Goal: Task Accomplishment & Management: Manage account settings

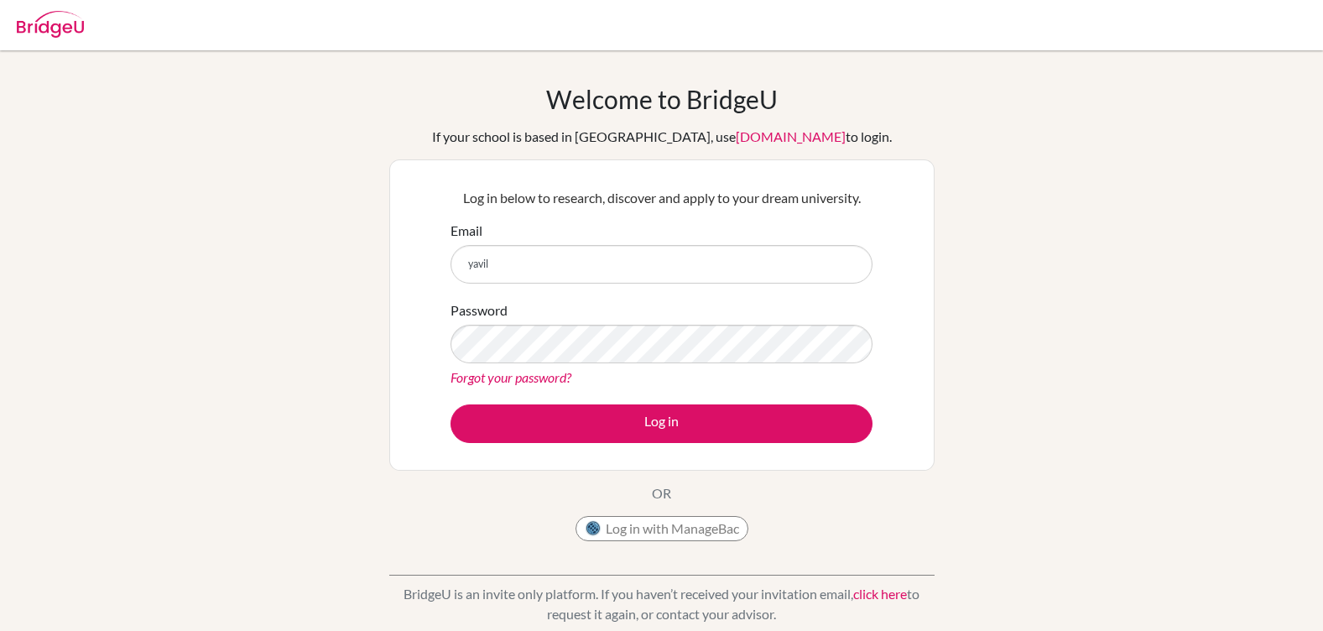
type input "[EMAIL_ADDRESS][DOMAIN_NAME]"
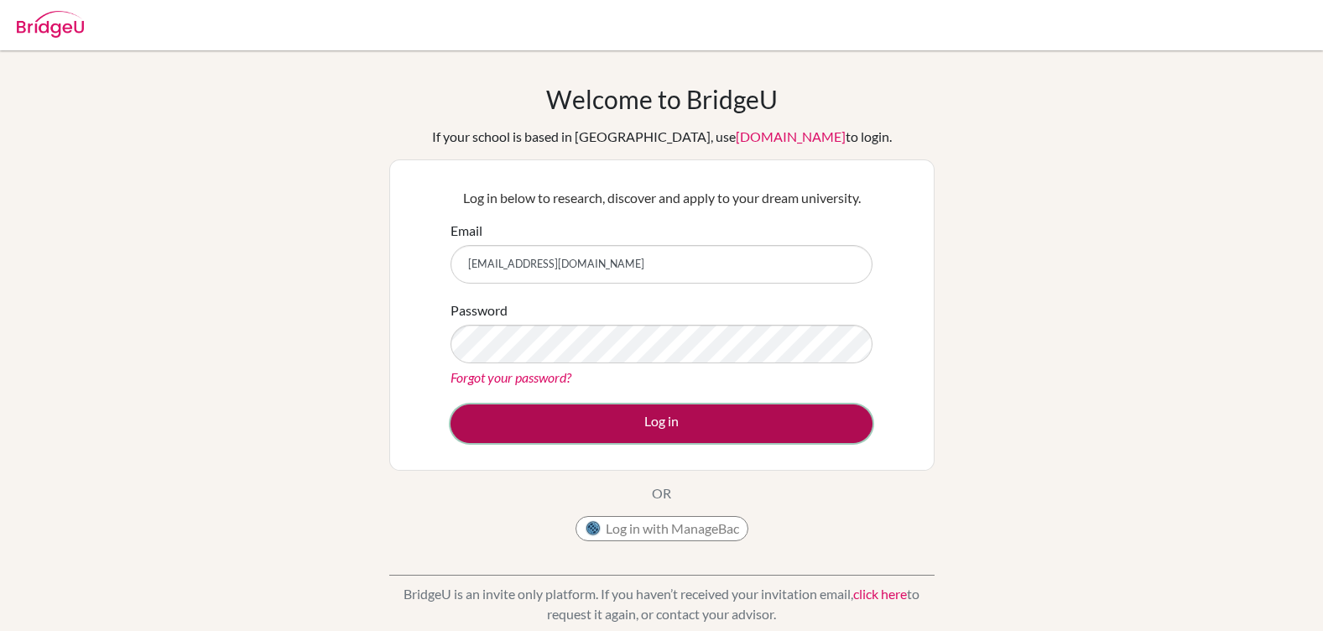
click at [652, 423] on button "Log in" at bounding box center [661, 423] width 422 height 39
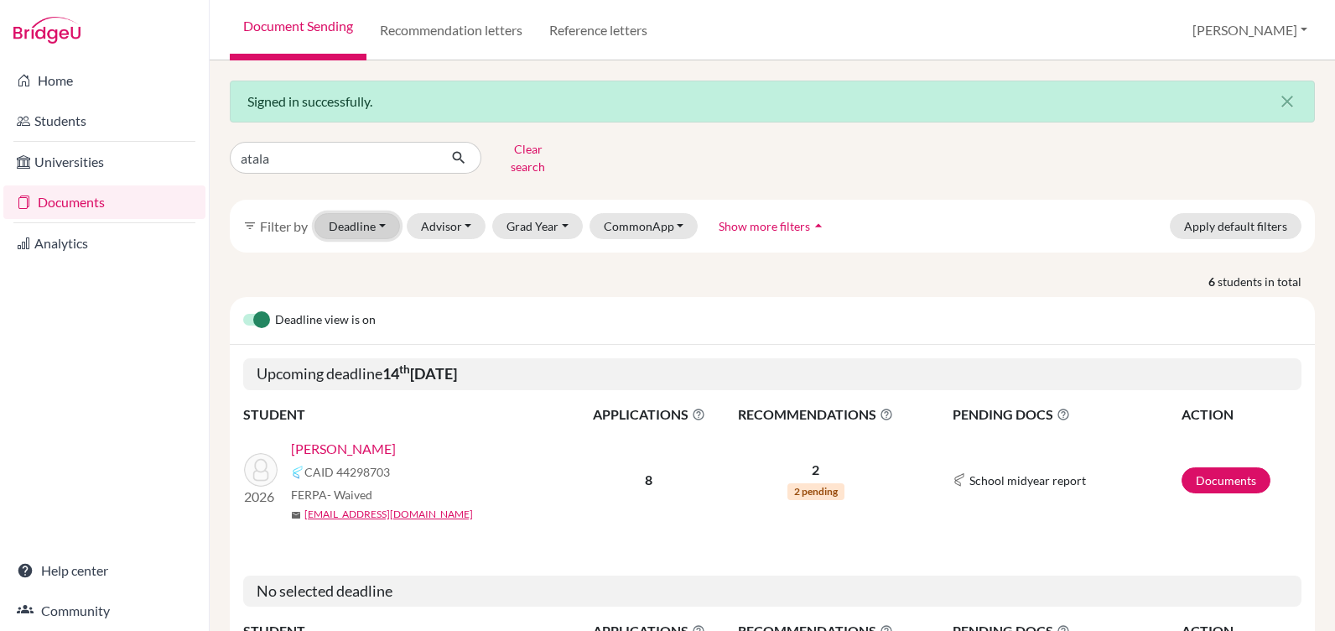
click at [375, 213] on button "Deadline - Select a date range Or double click for a single date selection Toda…" at bounding box center [358, 226] width 86 height 26
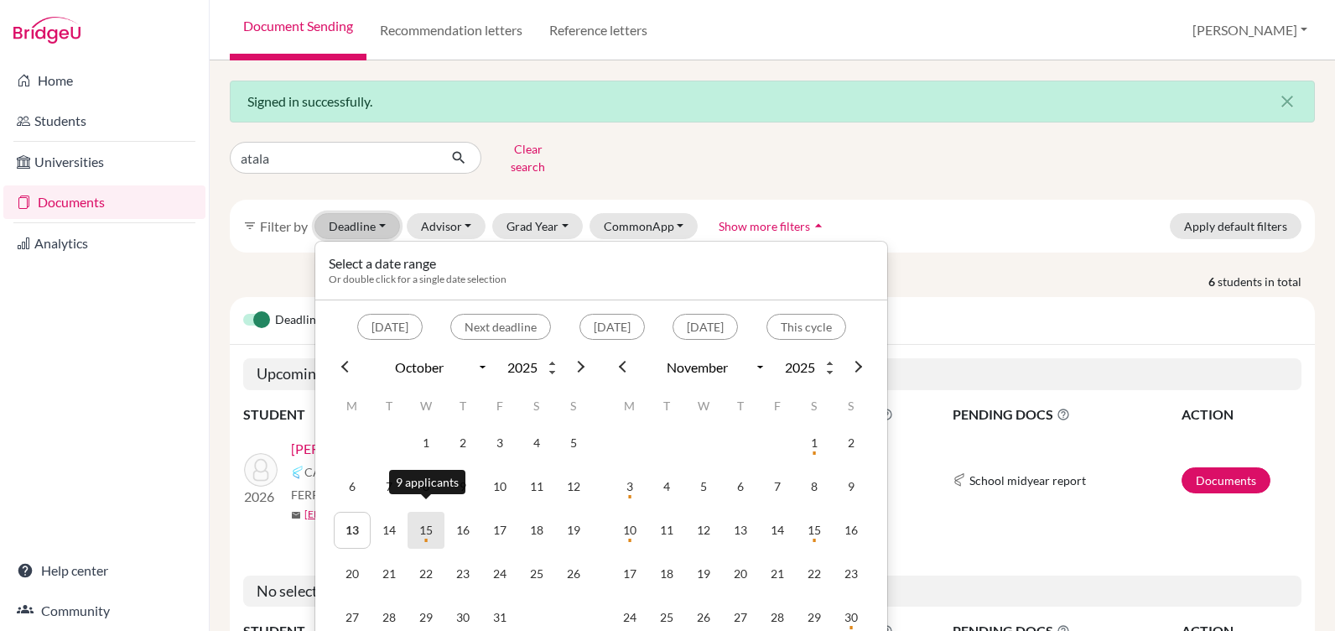
click at [430, 517] on td "15" at bounding box center [426, 530] width 37 height 37
click at [538, 213] on button "Grad Year" at bounding box center [537, 226] width 91 height 26
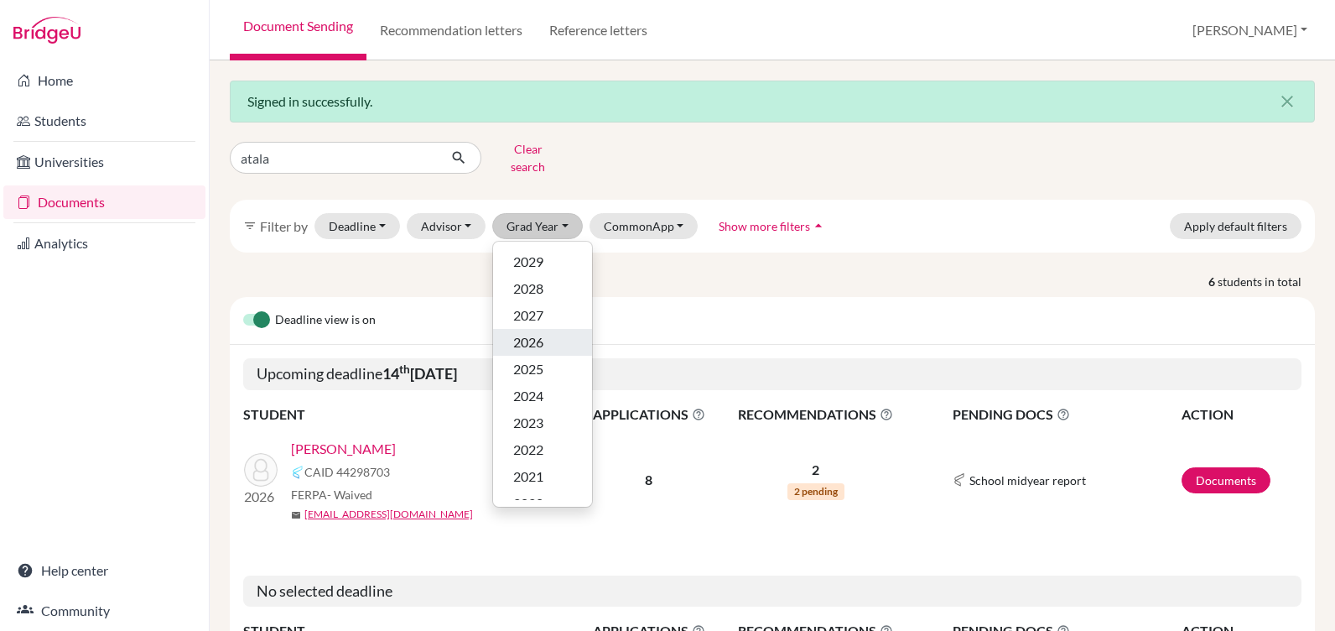
click at [528, 332] on span "2026" at bounding box center [528, 342] width 30 height 20
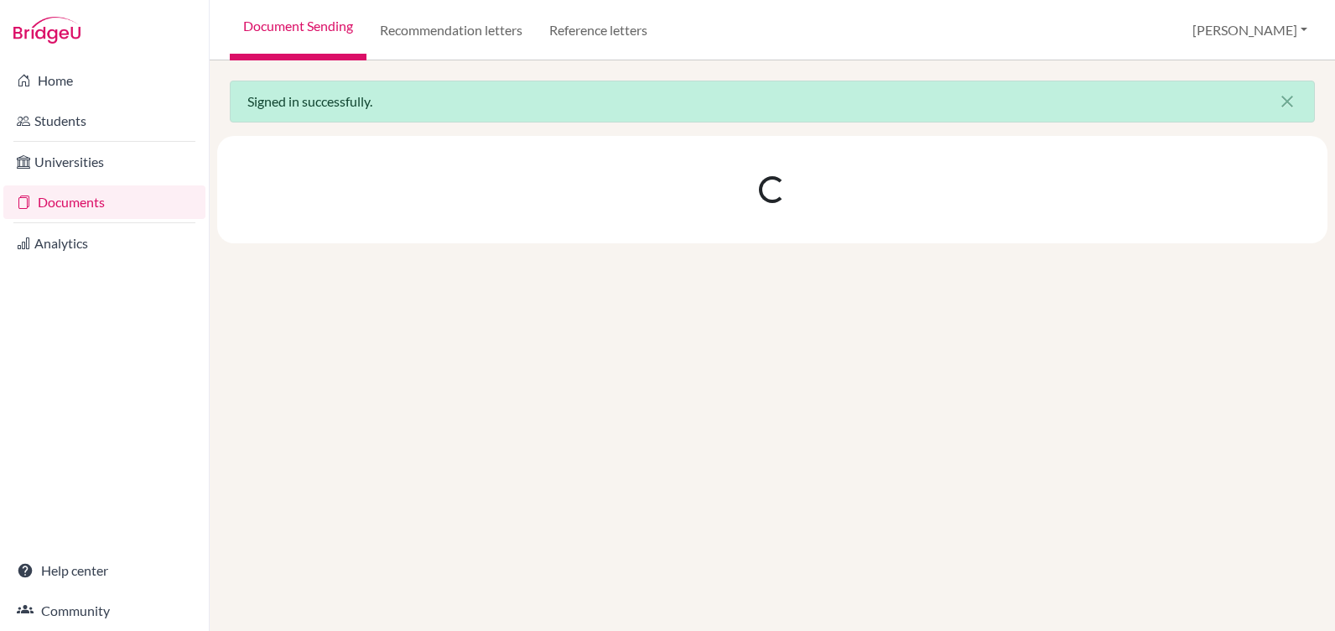
select select "10"
select select "11"
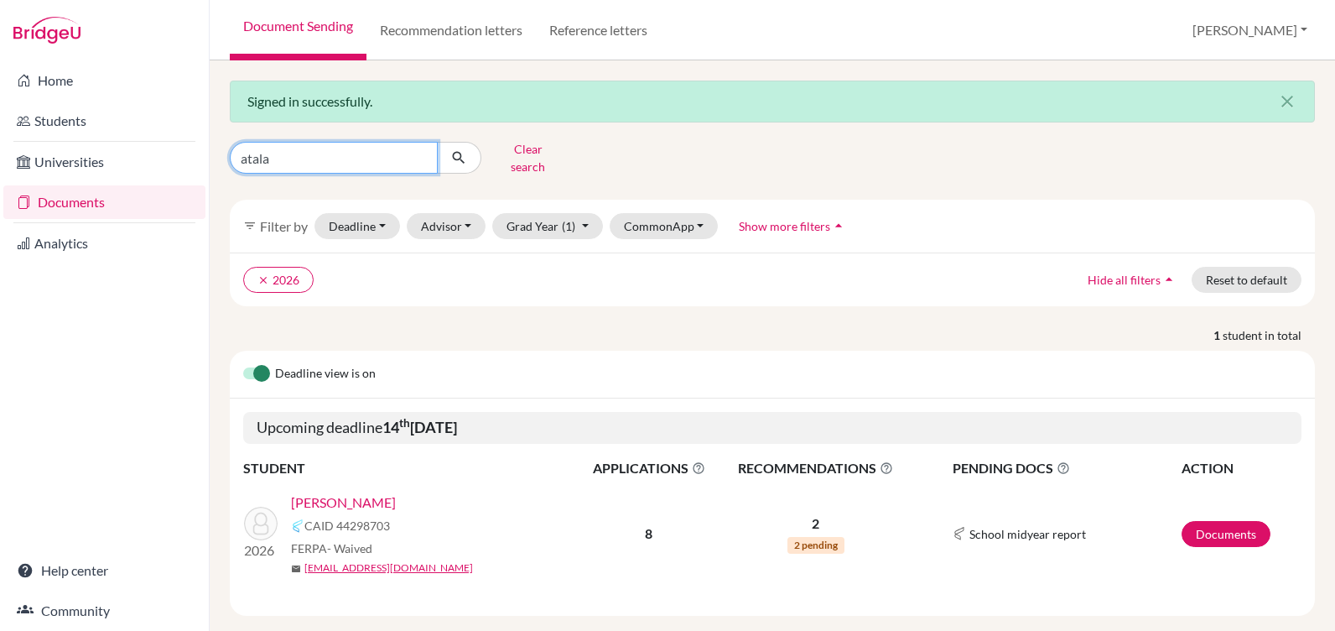
drag, startPoint x: 297, startPoint y: 158, endPoint x: 213, endPoint y: 149, distance: 84.3
click at [213, 149] on div "Signed in successfully. close atala Clear search filter_list Filter by Deadline…" at bounding box center [772, 345] width 1125 height 570
click at [367, 213] on button "Deadline - Select a date range Or double click for a single date selection Toda…" at bounding box center [358, 226] width 86 height 26
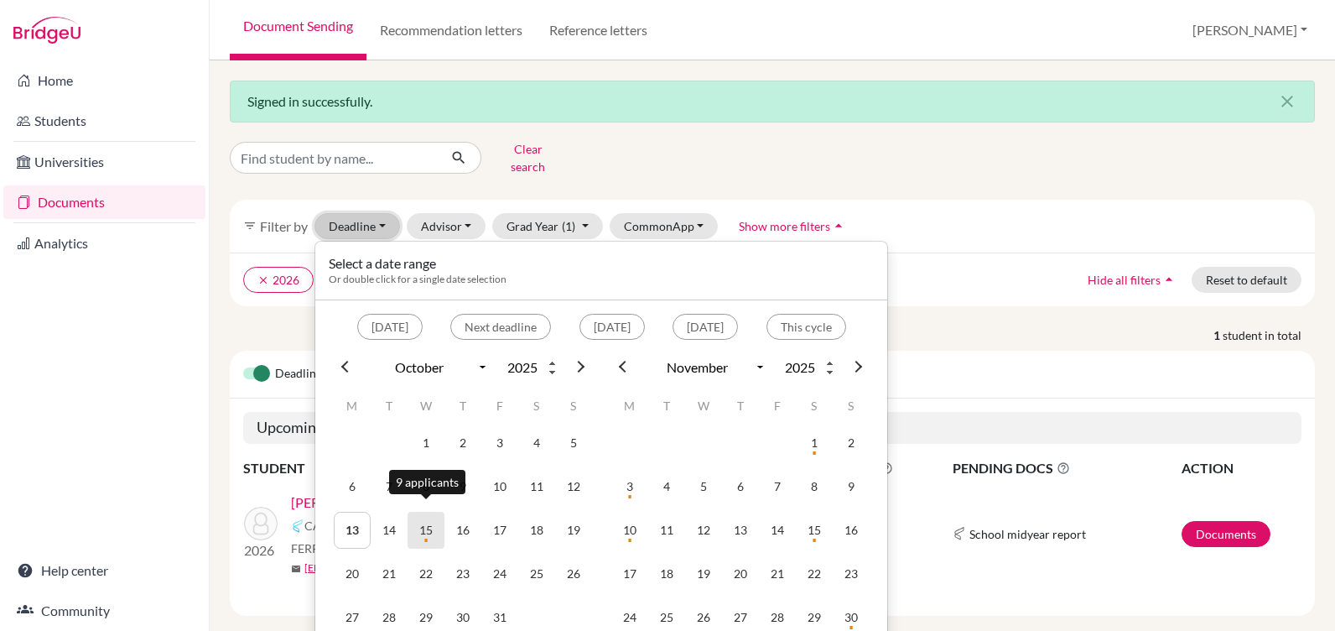
click at [418, 519] on td "15" at bounding box center [426, 530] width 37 height 37
click at [429, 521] on td "15" at bounding box center [426, 530] width 37 height 37
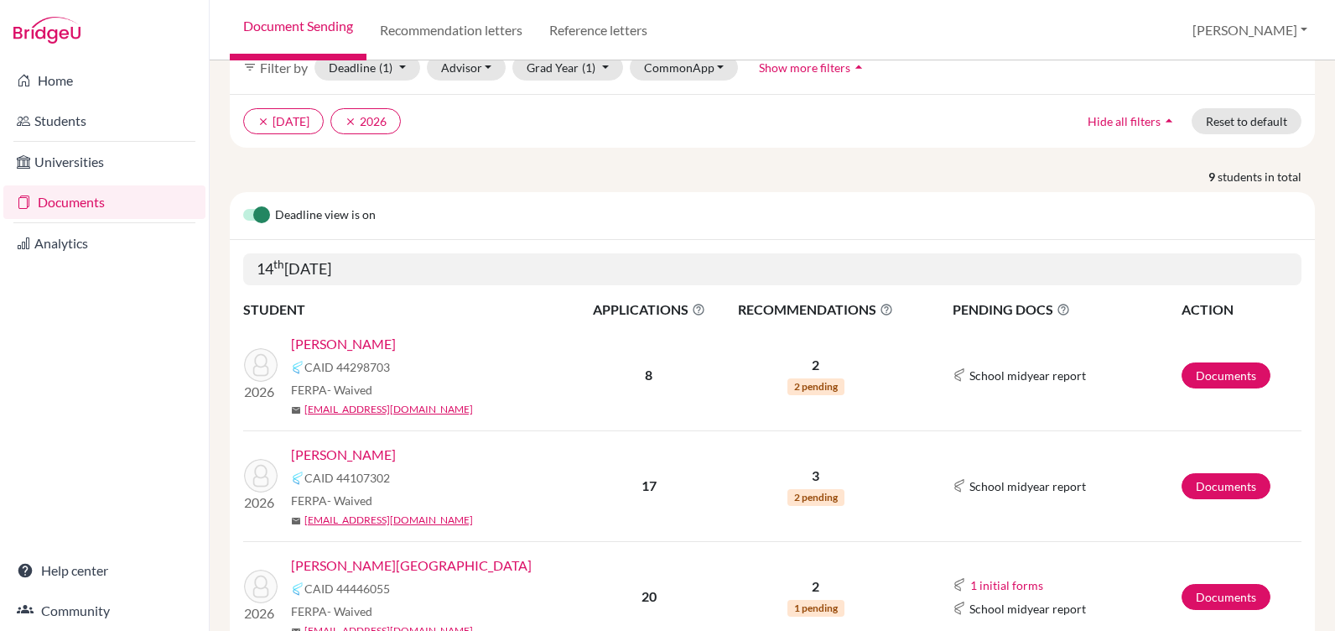
scroll to position [168, 0]
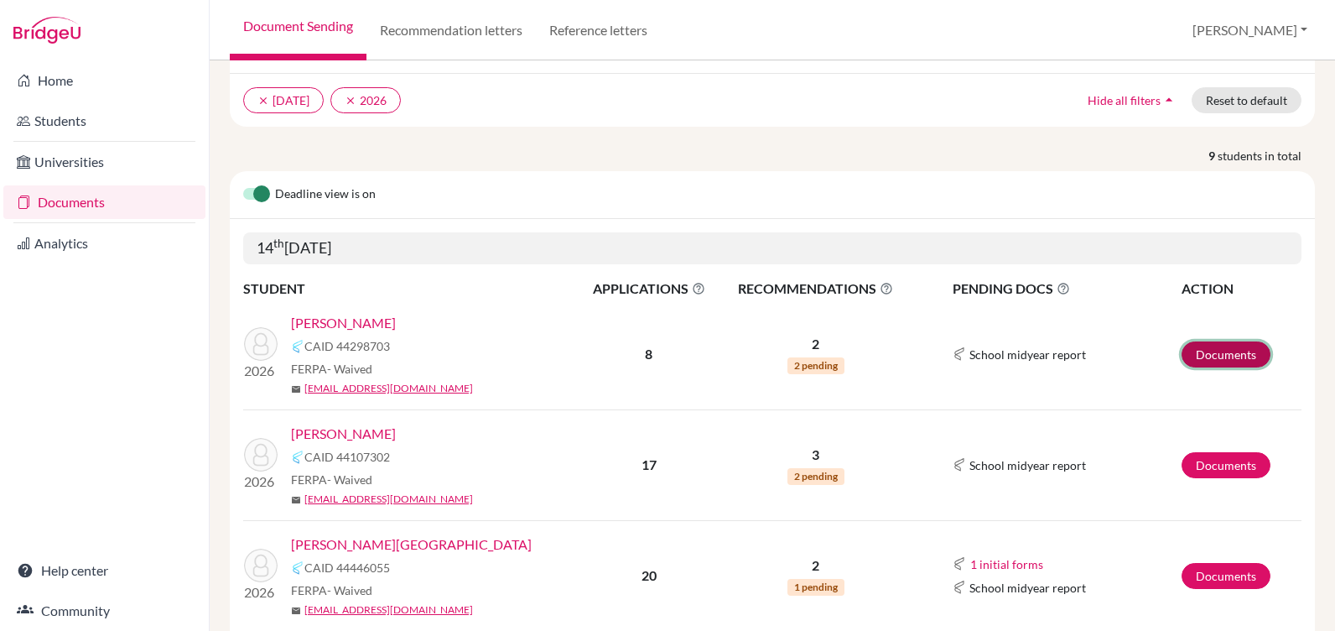
click at [1217, 347] on link "Documents" at bounding box center [1226, 354] width 89 height 26
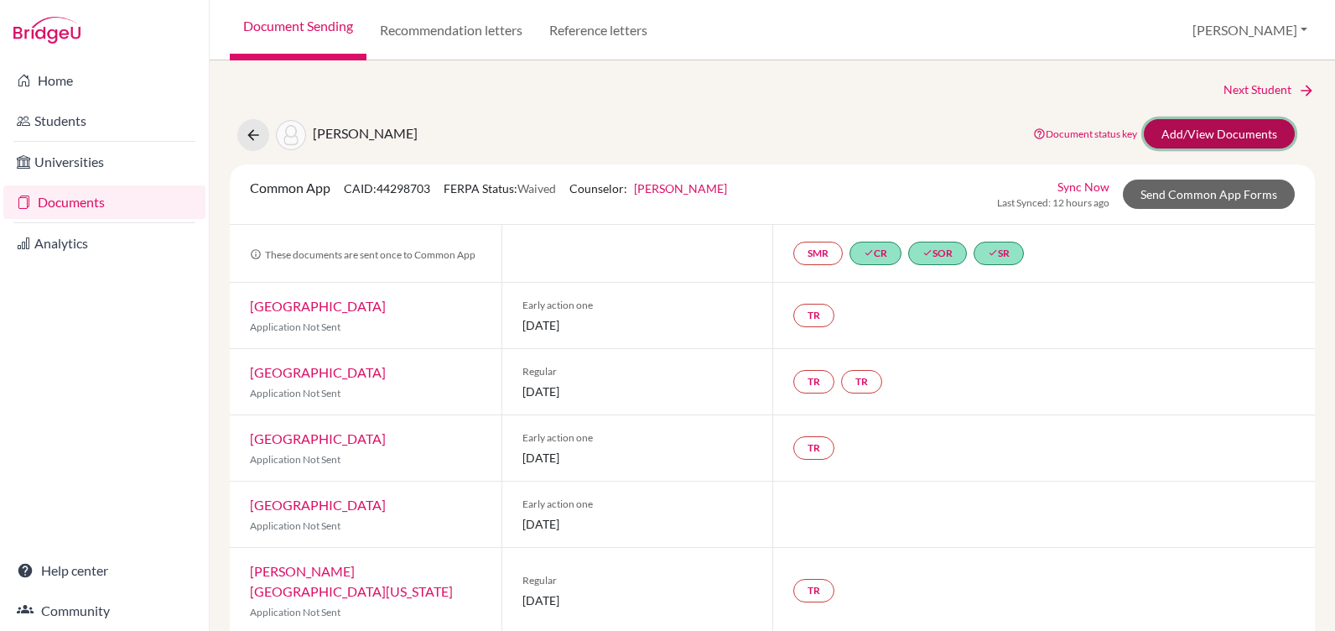
click at [1167, 131] on link "Add/View Documents" at bounding box center [1219, 133] width 151 height 29
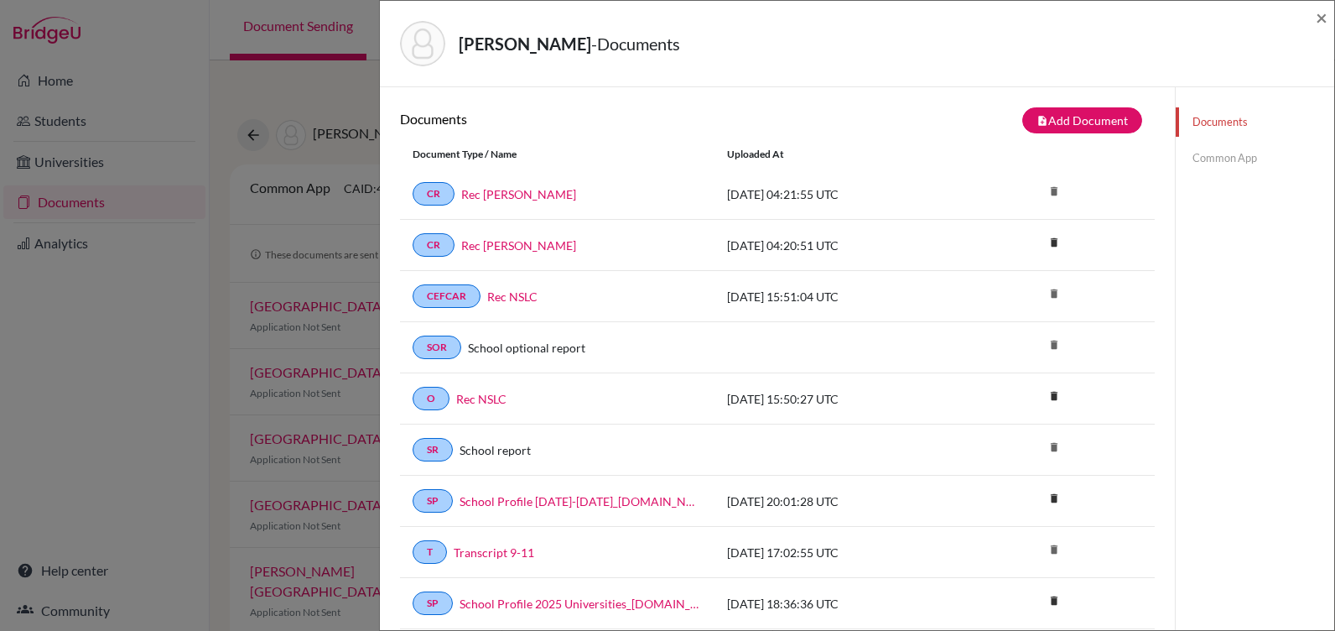
click at [1214, 164] on link "Common App" at bounding box center [1255, 157] width 159 height 29
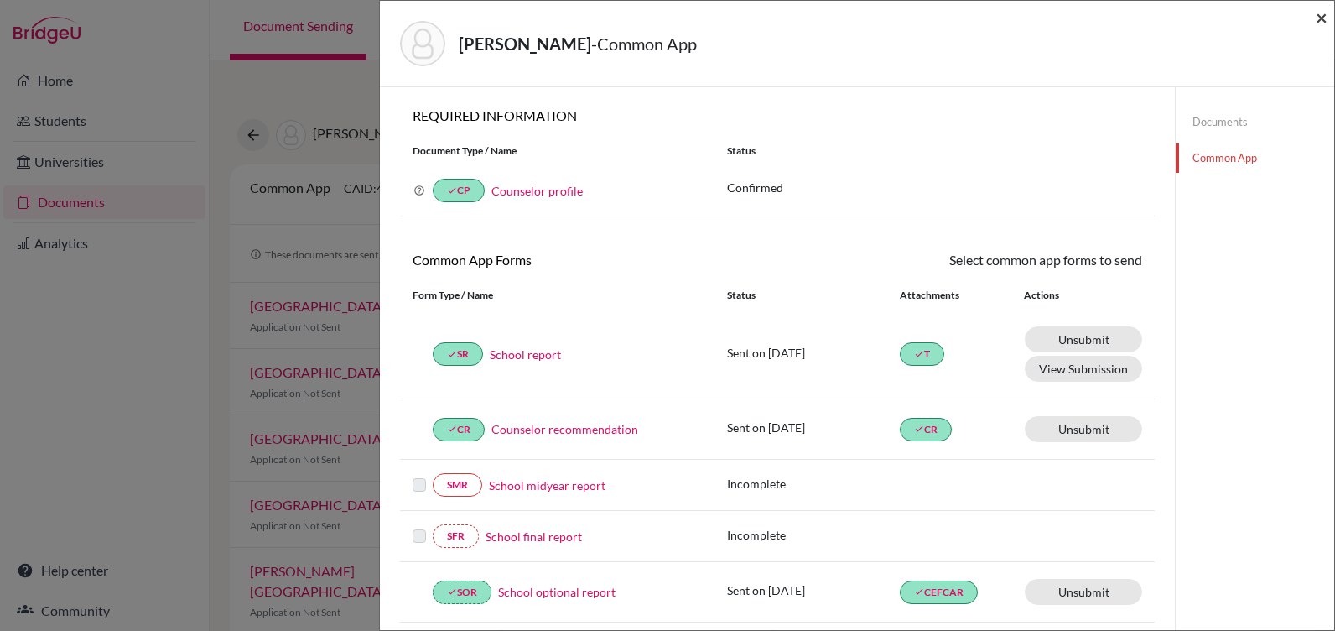
click at [1319, 15] on span "×" at bounding box center [1322, 17] width 12 height 24
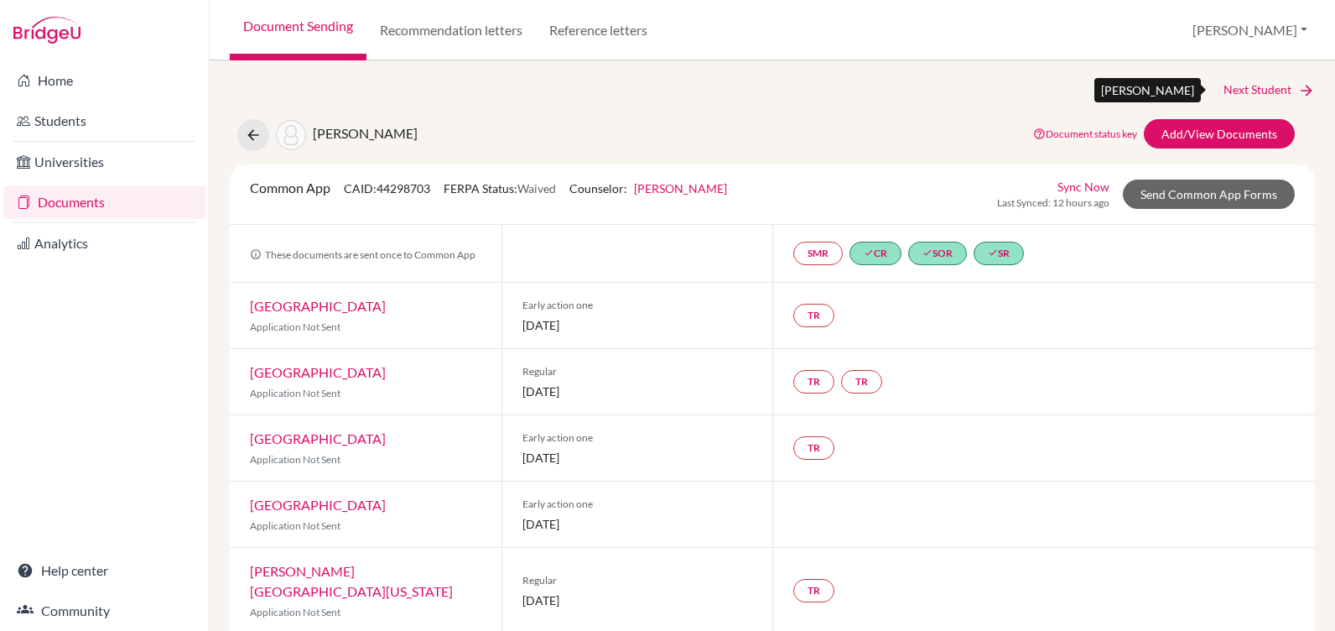
click at [1235, 88] on link "Next Student" at bounding box center [1269, 90] width 91 height 18
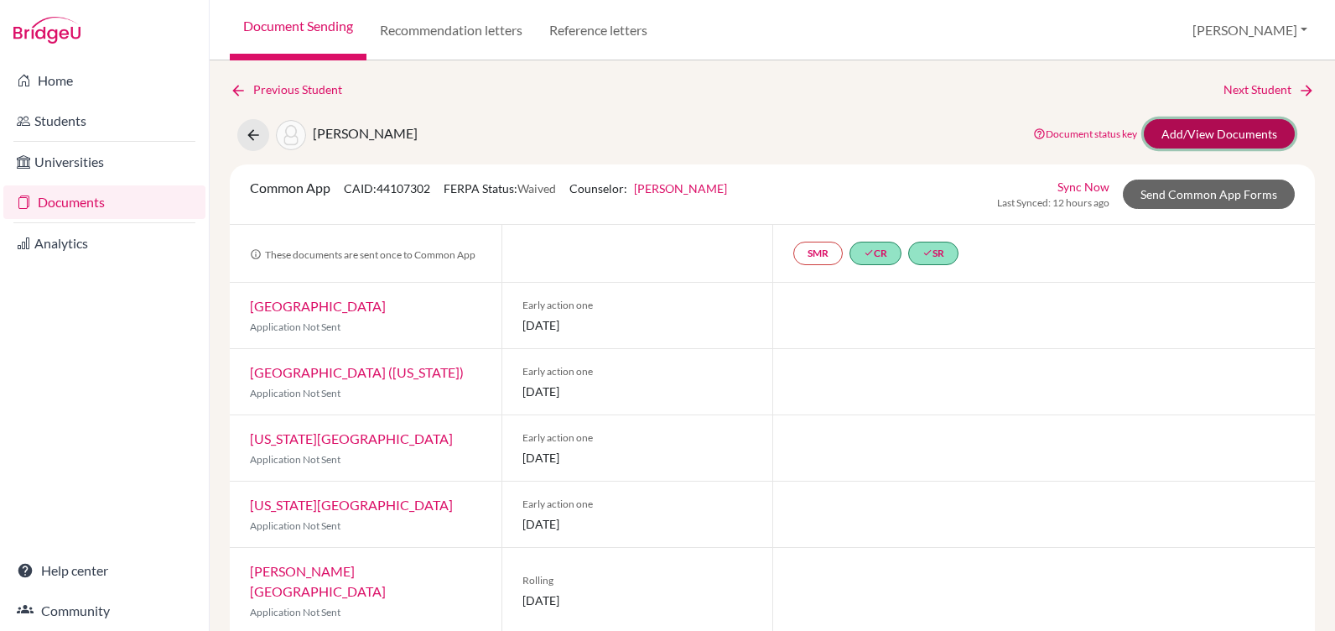
click at [1183, 135] on link "Add/View Documents" at bounding box center [1219, 133] width 151 height 29
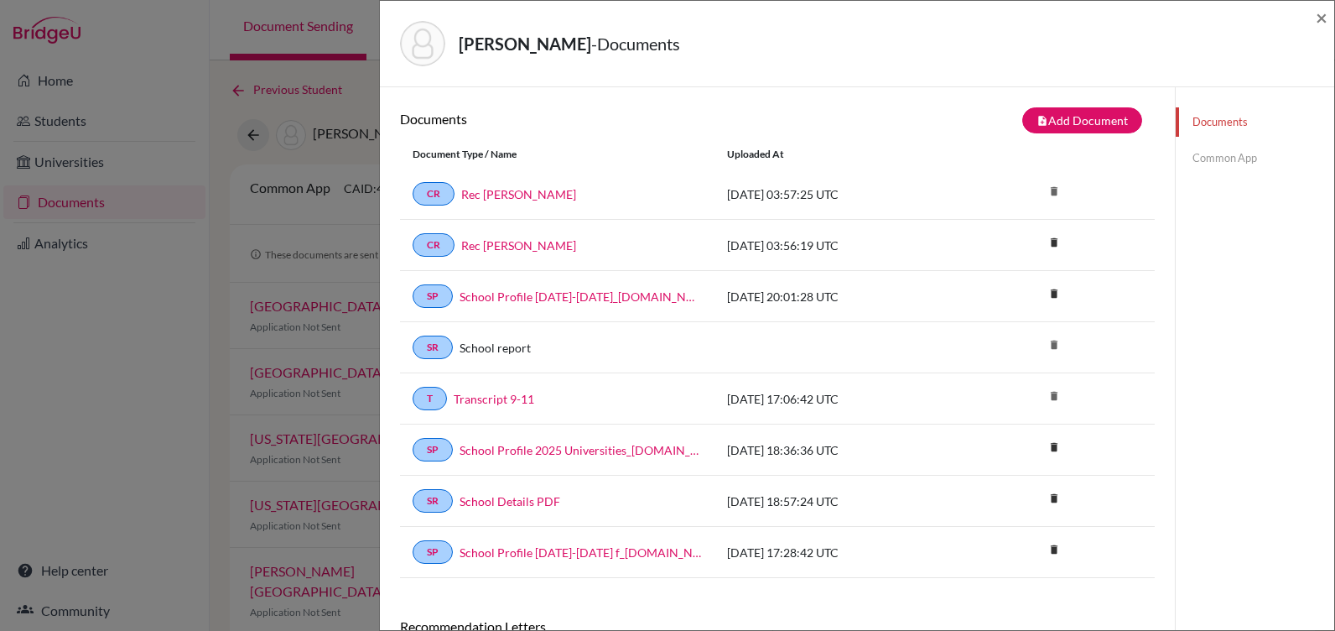
click at [1214, 160] on link "Common App" at bounding box center [1255, 157] width 159 height 29
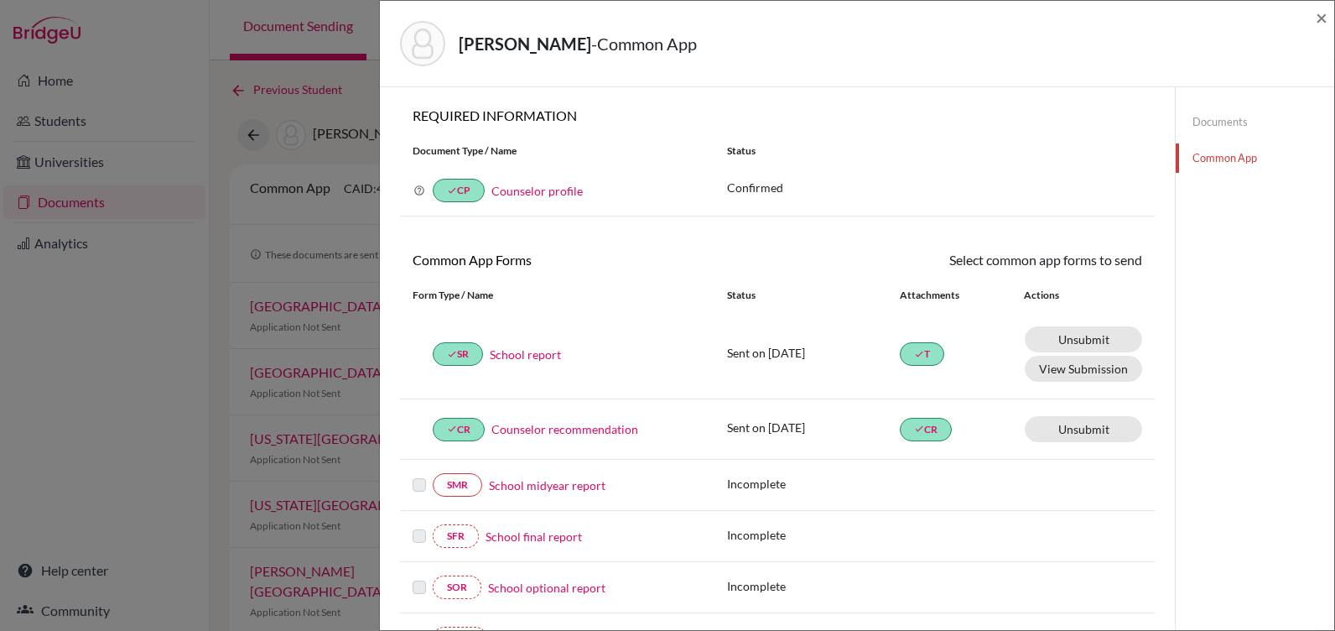
click at [540, 427] on link "Counselor recommendation" at bounding box center [564, 429] width 147 height 18
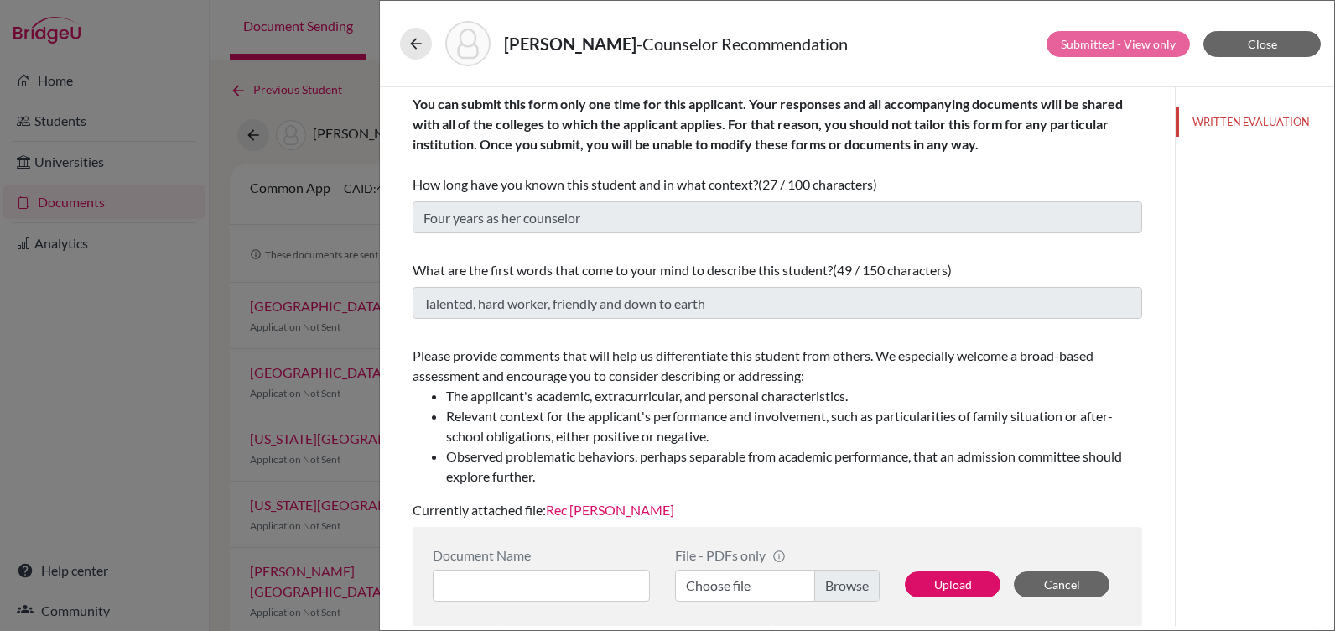
click at [574, 512] on link "Rec Ms Aviles" at bounding box center [610, 510] width 128 height 16
click at [1273, 37] on span "Close" at bounding box center [1262, 44] width 29 height 14
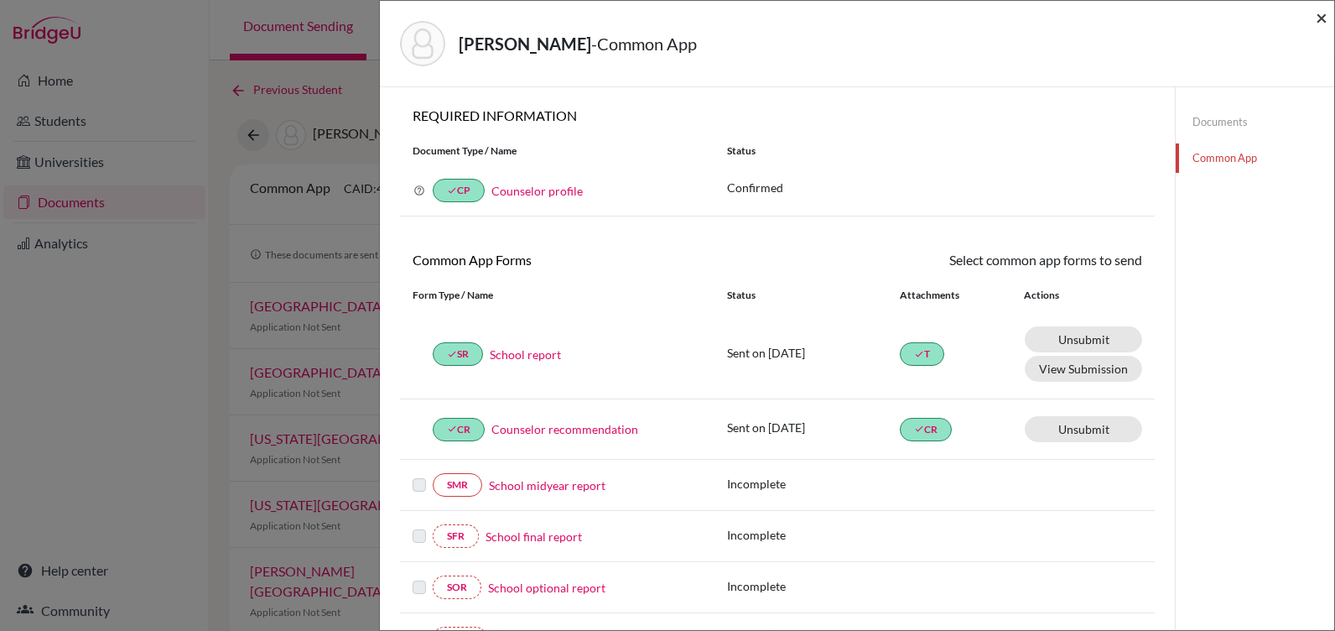
click at [1323, 18] on span "×" at bounding box center [1322, 17] width 12 height 24
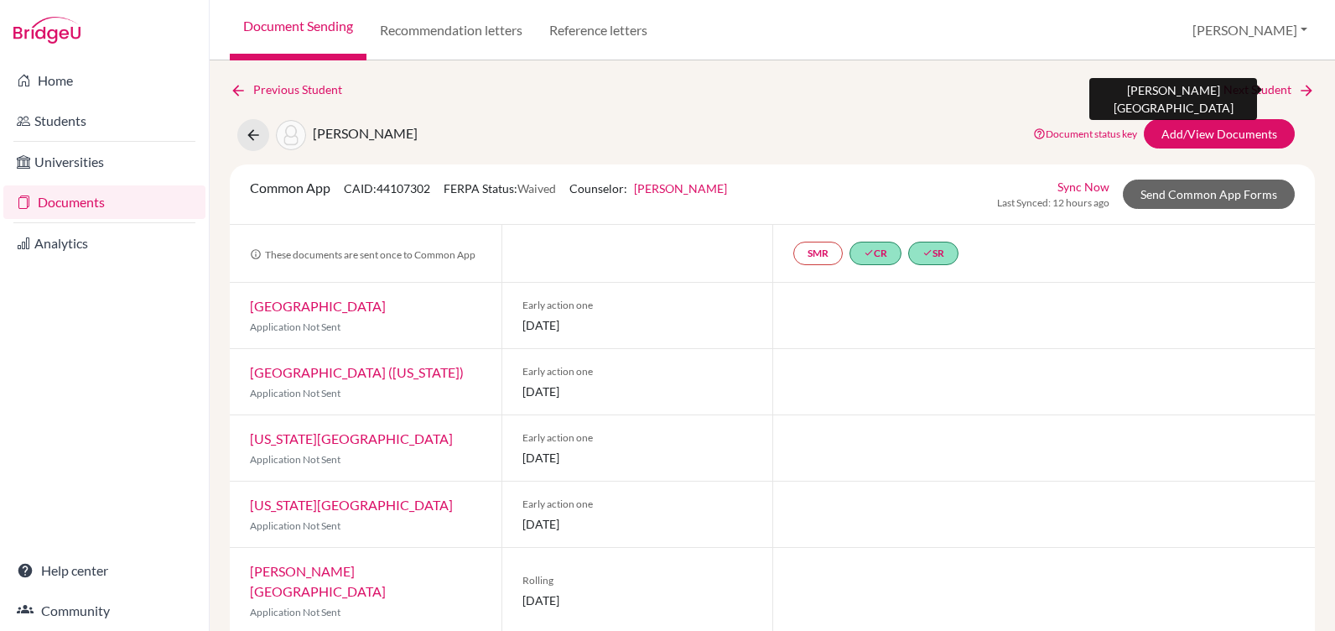
click at [1231, 86] on link "Next Student" at bounding box center [1269, 90] width 91 height 18
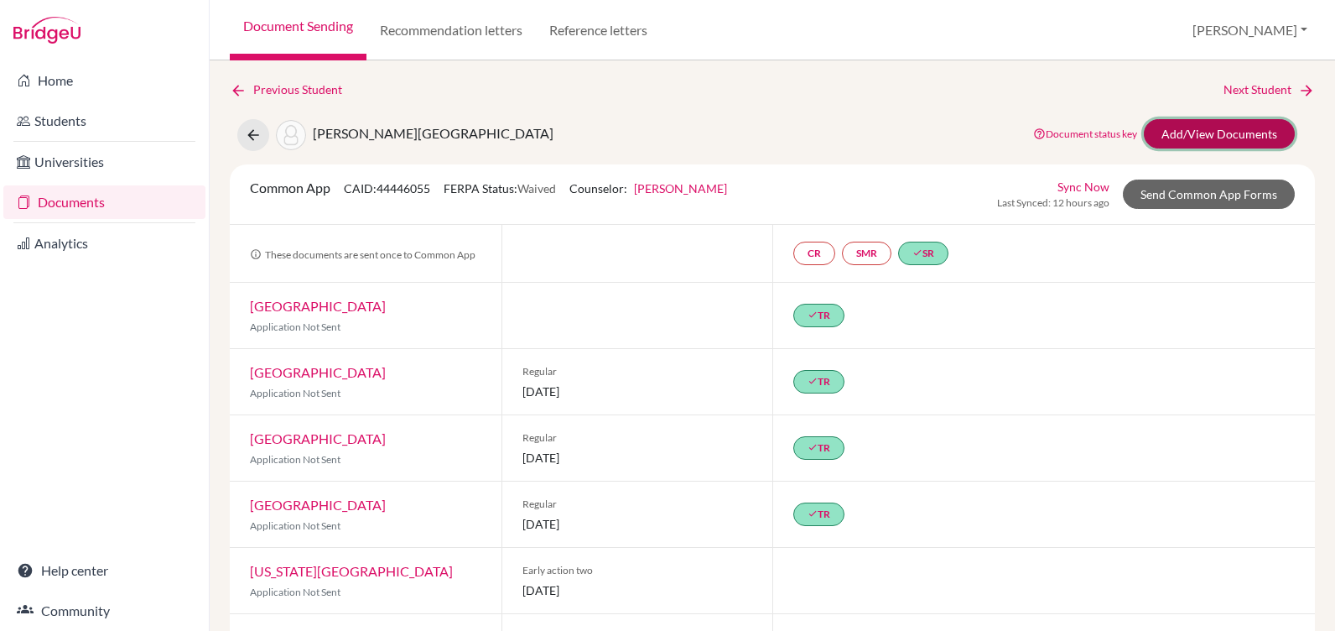
click at [1209, 129] on link "Add/View Documents" at bounding box center [1219, 133] width 151 height 29
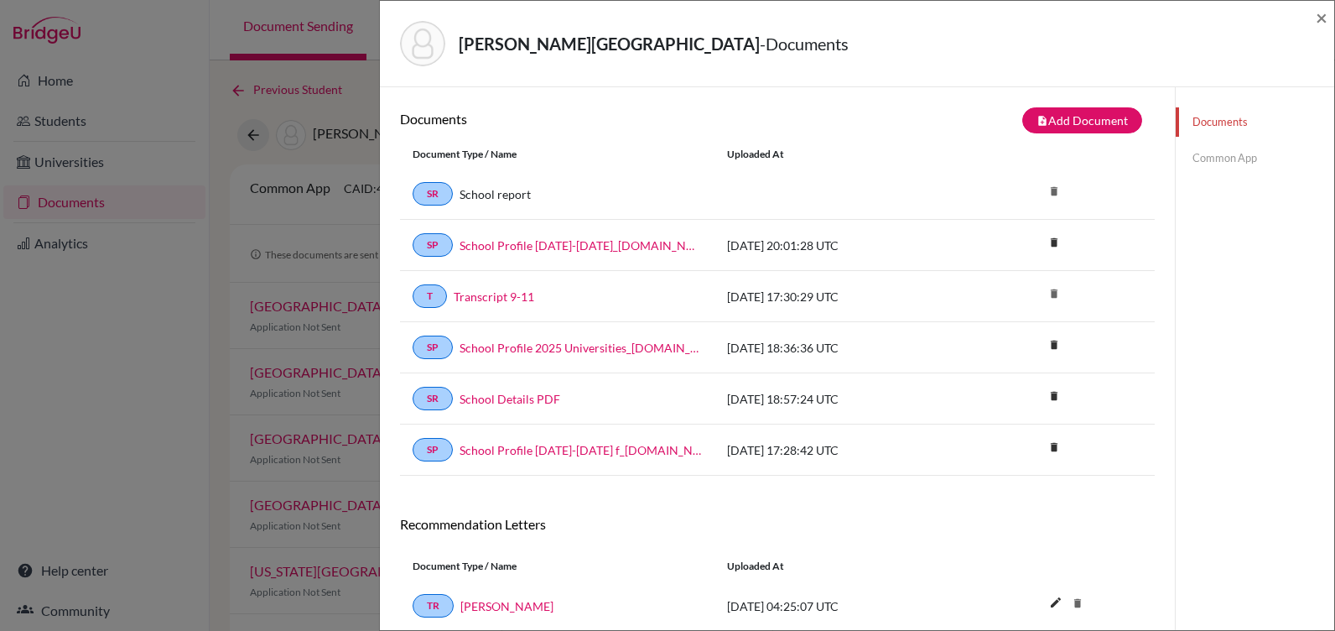
click at [1211, 153] on link "Common App" at bounding box center [1255, 157] width 159 height 29
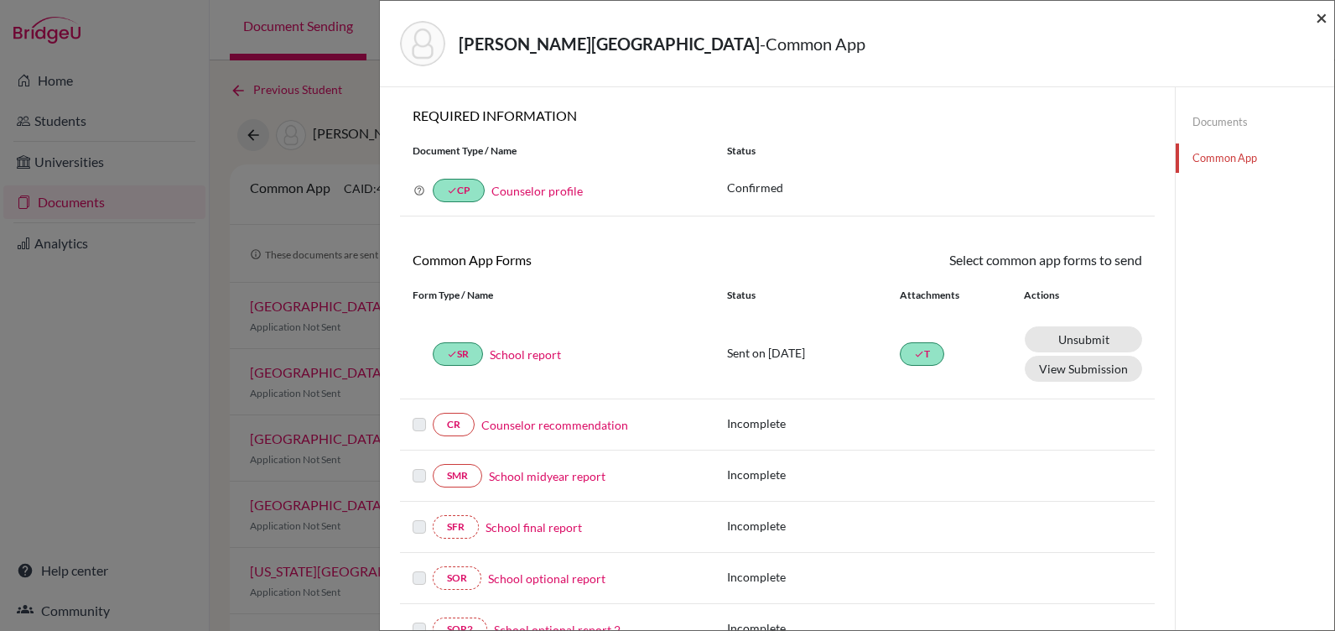
click at [1318, 9] on span "×" at bounding box center [1322, 17] width 12 height 24
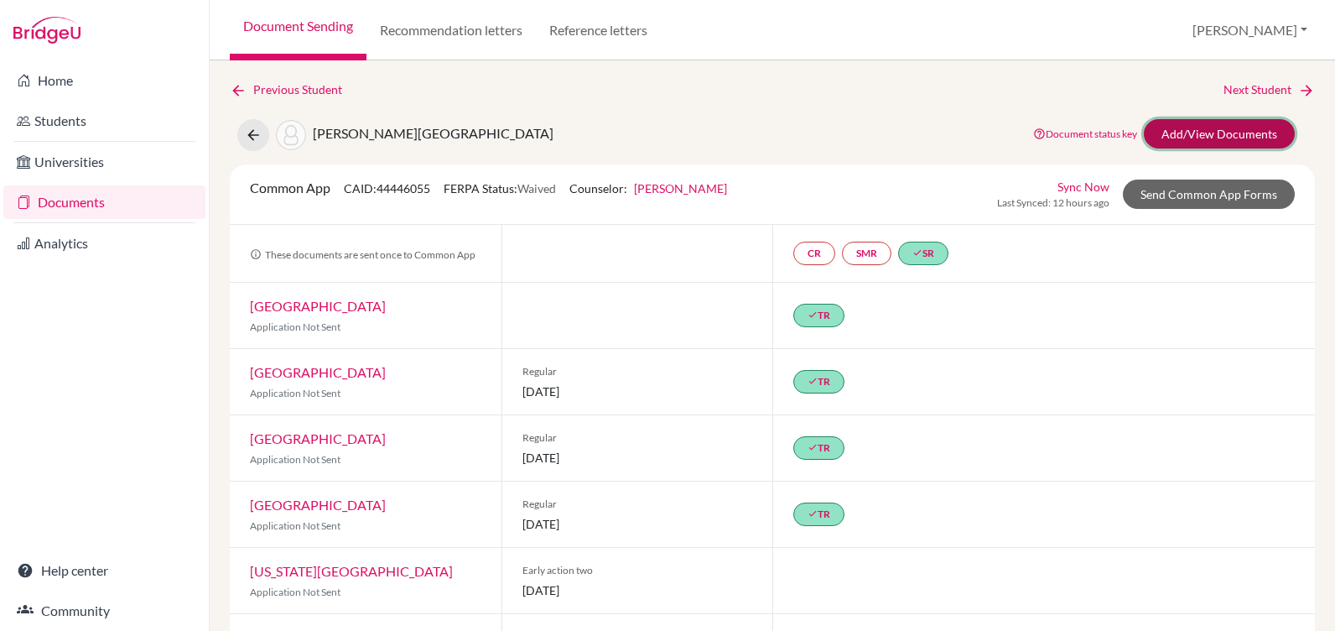
click at [1162, 132] on link "Add/View Documents" at bounding box center [1219, 133] width 151 height 29
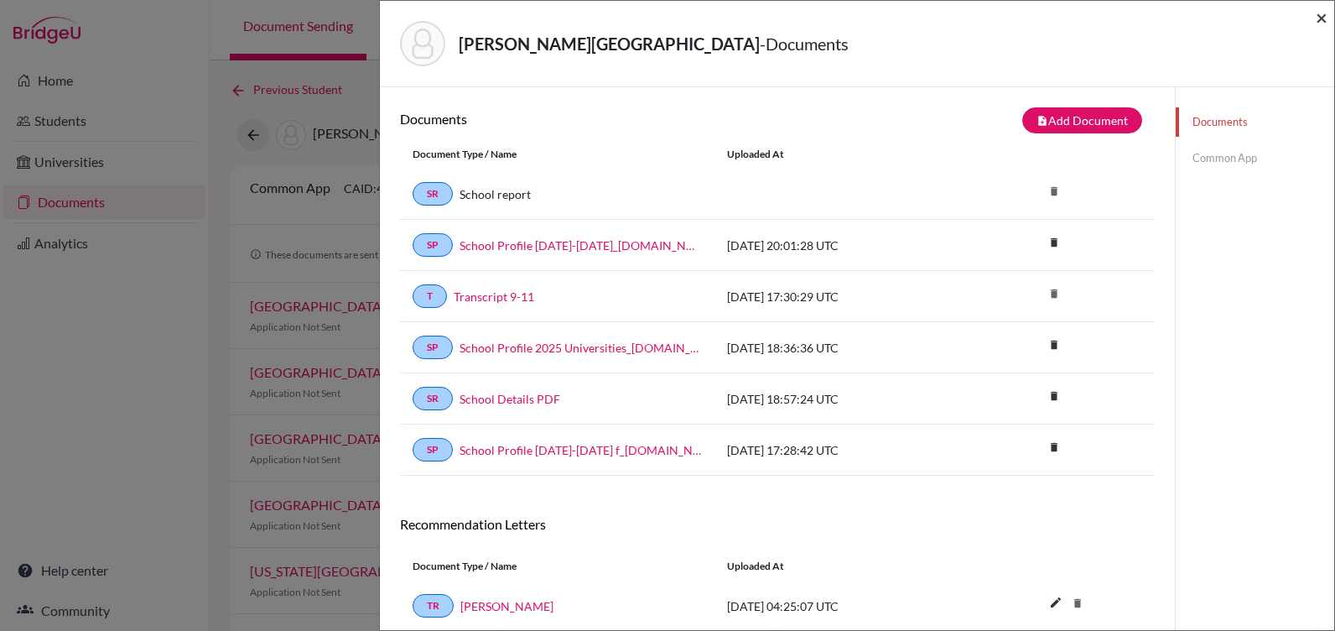
click at [1320, 18] on span "×" at bounding box center [1322, 17] width 12 height 24
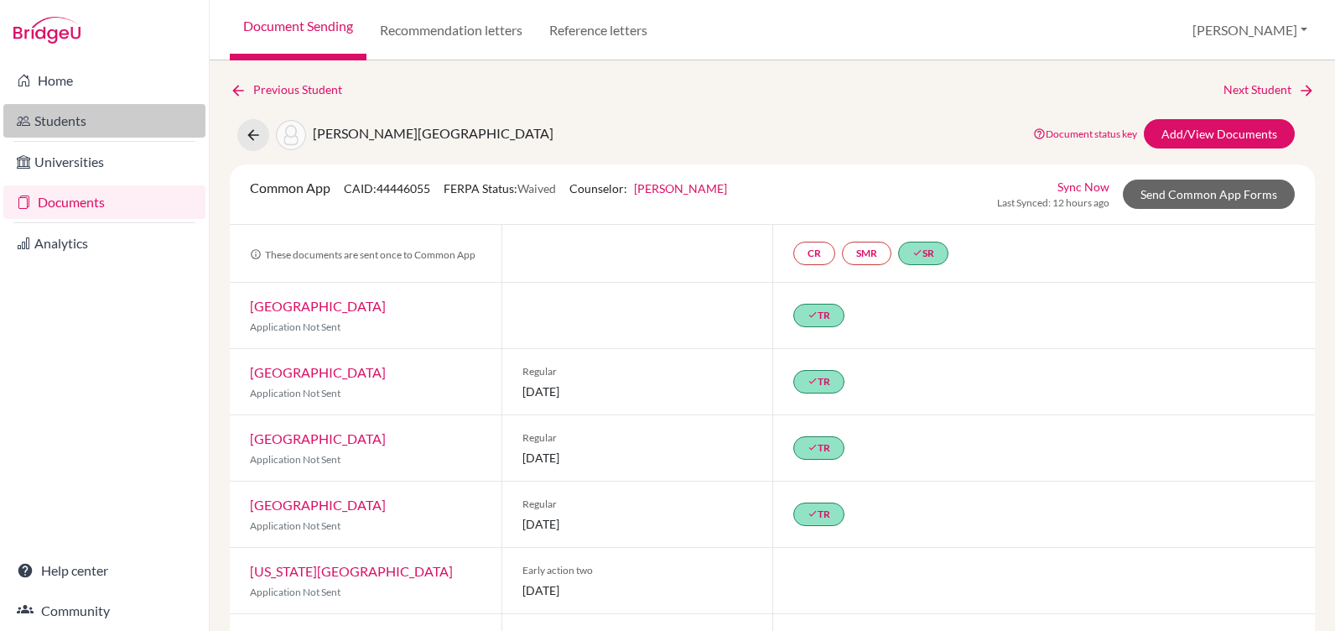
click at [74, 117] on link "Students" at bounding box center [104, 121] width 202 height 34
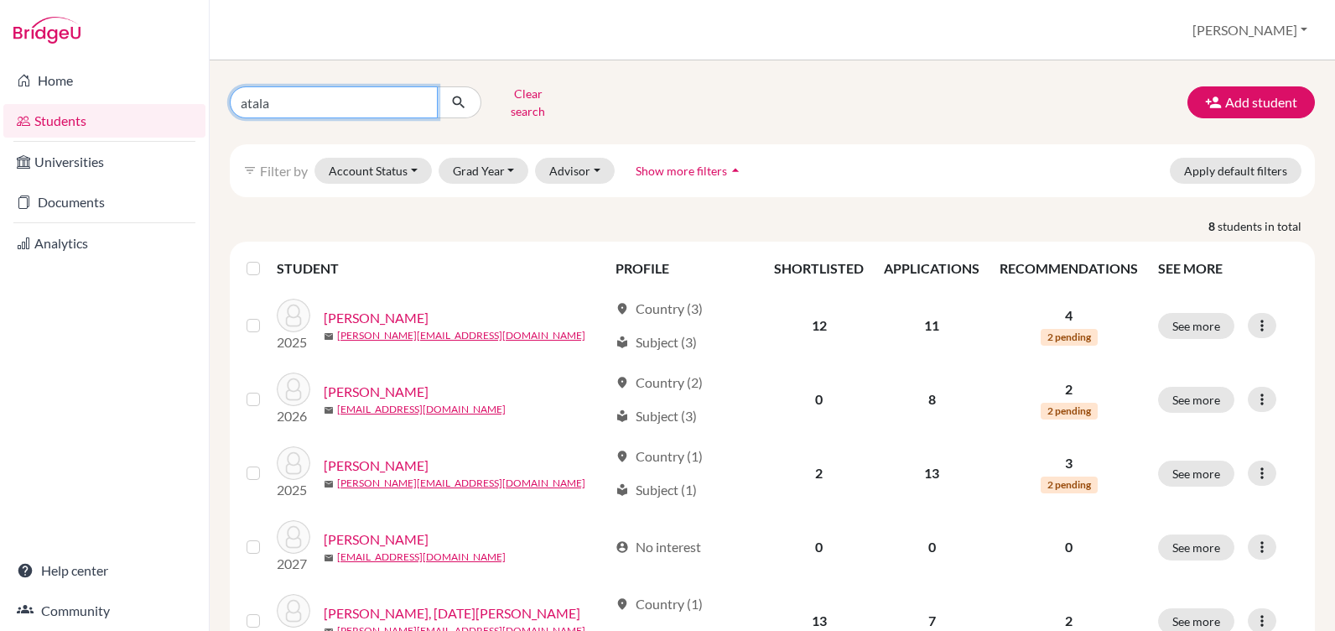
drag, startPoint x: 284, startPoint y: 97, endPoint x: 205, endPoint y: 97, distance: 79.7
click at [205, 97] on div "Home Students Universities Documents Analytics Help center Community Students o…" at bounding box center [667, 315] width 1335 height 631
type input "[PERSON_NAME]"
click at [458, 97] on icon "submit" at bounding box center [458, 102] width 17 height 17
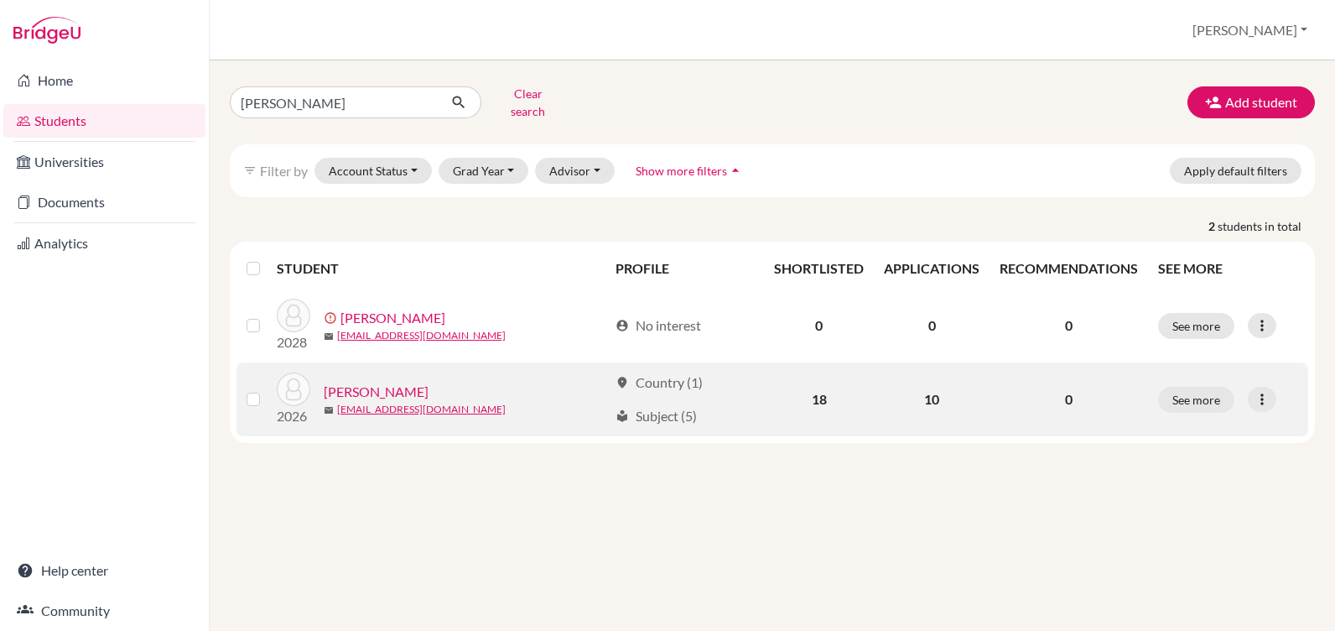
click at [362, 382] on link "[PERSON_NAME]" at bounding box center [376, 392] width 105 height 20
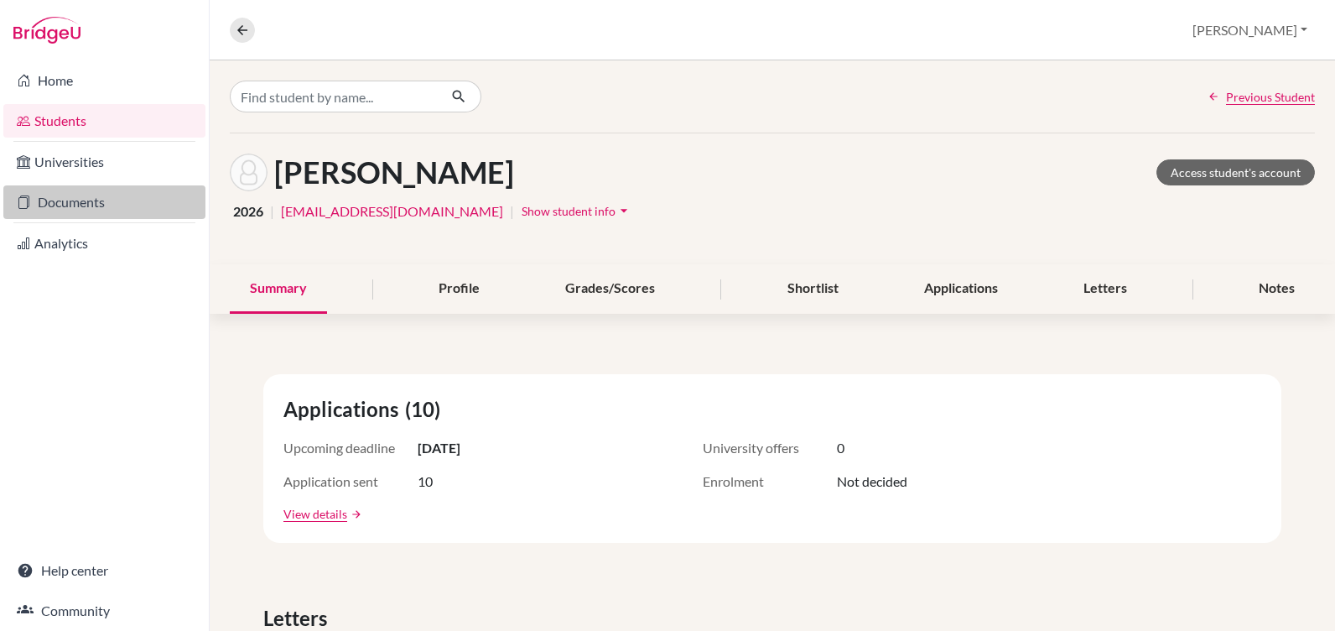
click at [87, 201] on link "Documents" at bounding box center [104, 202] width 202 height 34
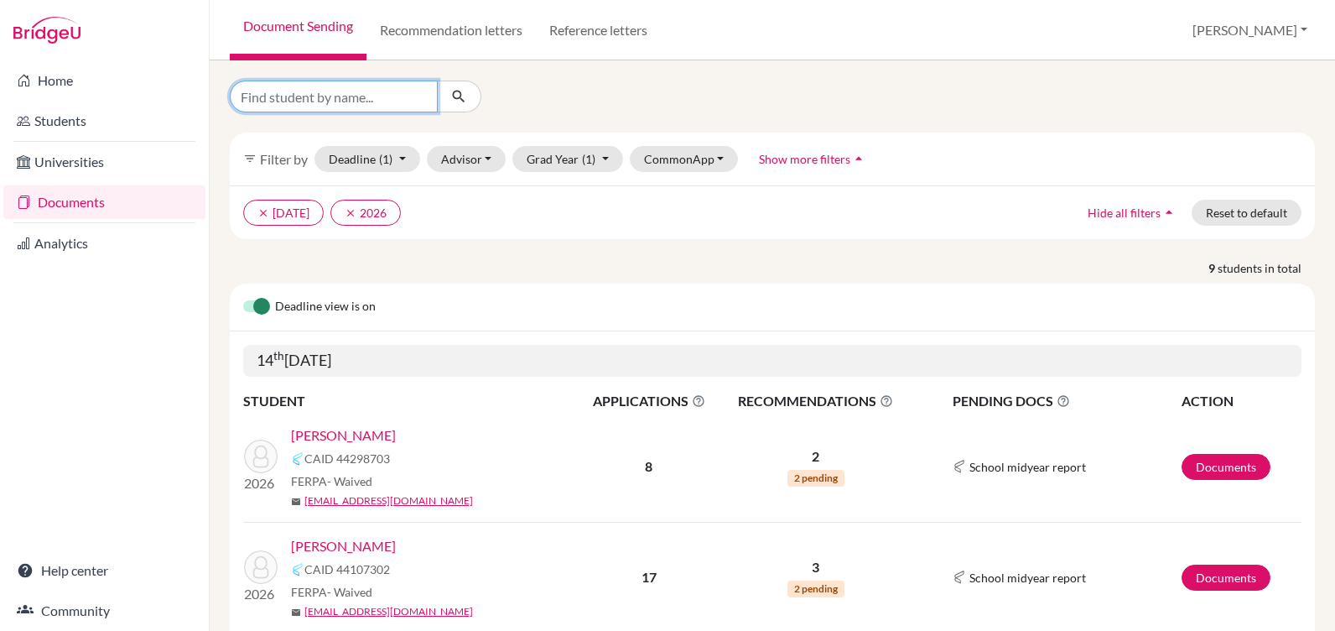
click at [296, 97] on input "Find student by name..." at bounding box center [334, 97] width 208 height 32
type input "tavel"
click at [452, 89] on icon "submit" at bounding box center [458, 96] width 17 height 17
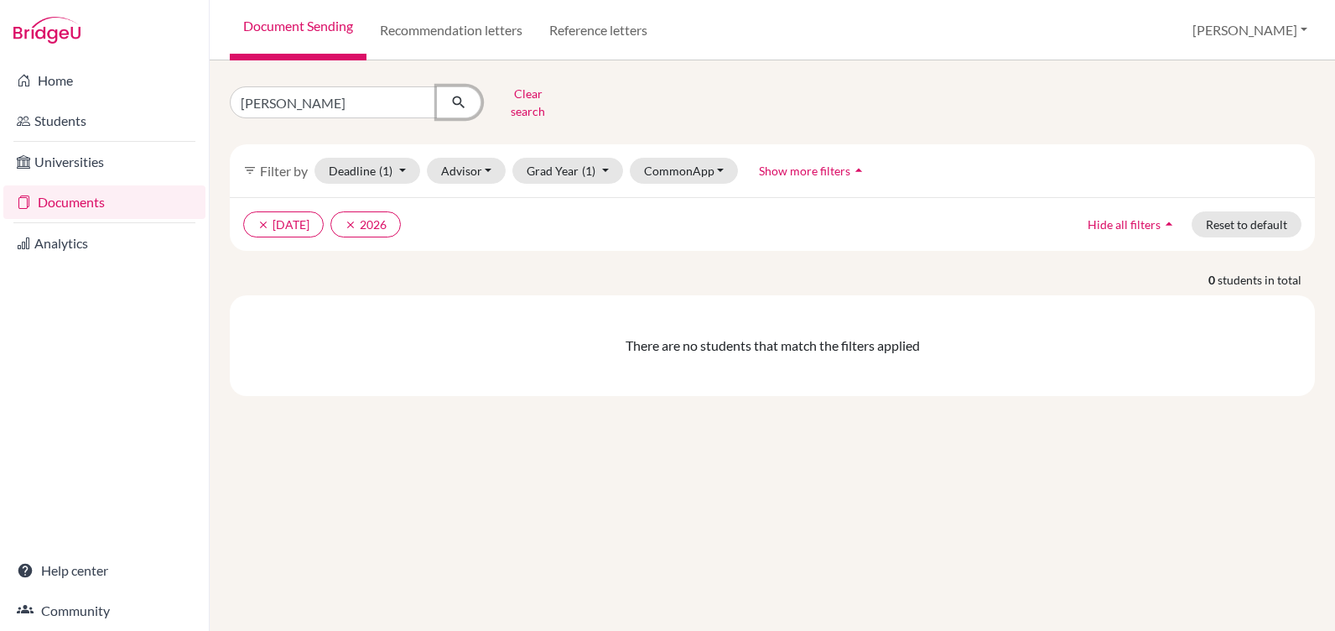
click at [463, 99] on icon "submit" at bounding box center [458, 102] width 17 height 17
click at [263, 219] on icon "clear" at bounding box center [263, 225] width 12 height 12
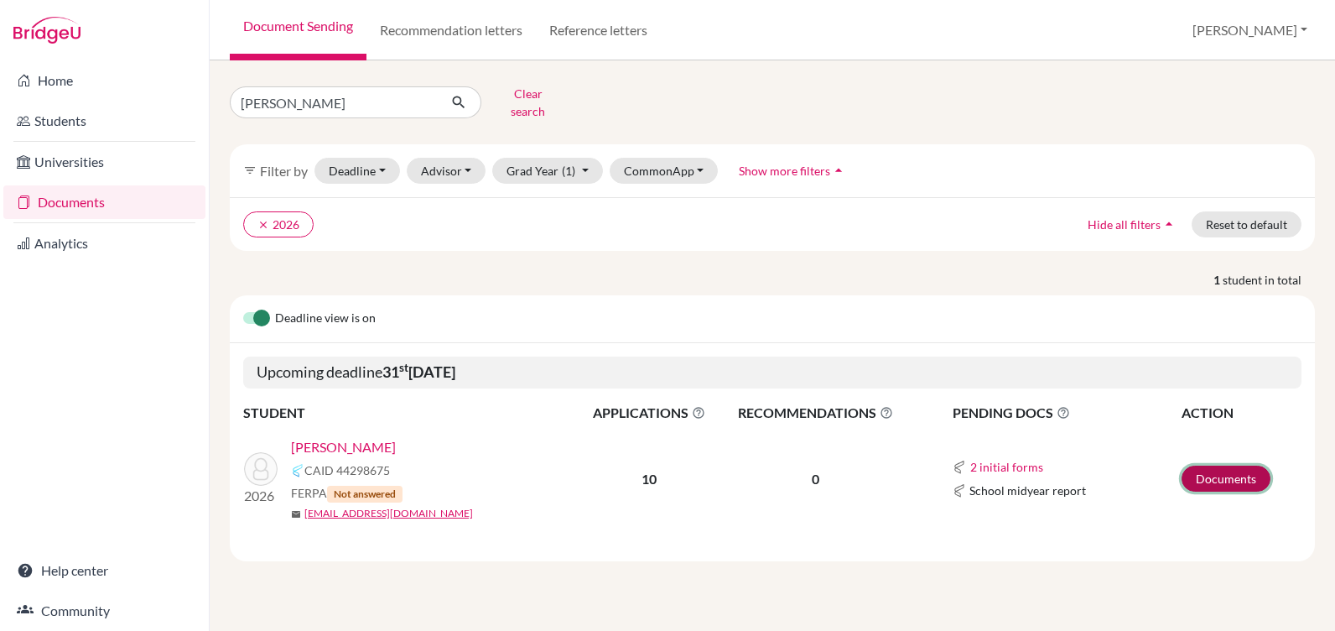
click at [1208, 465] on link "Documents" at bounding box center [1226, 478] width 89 height 26
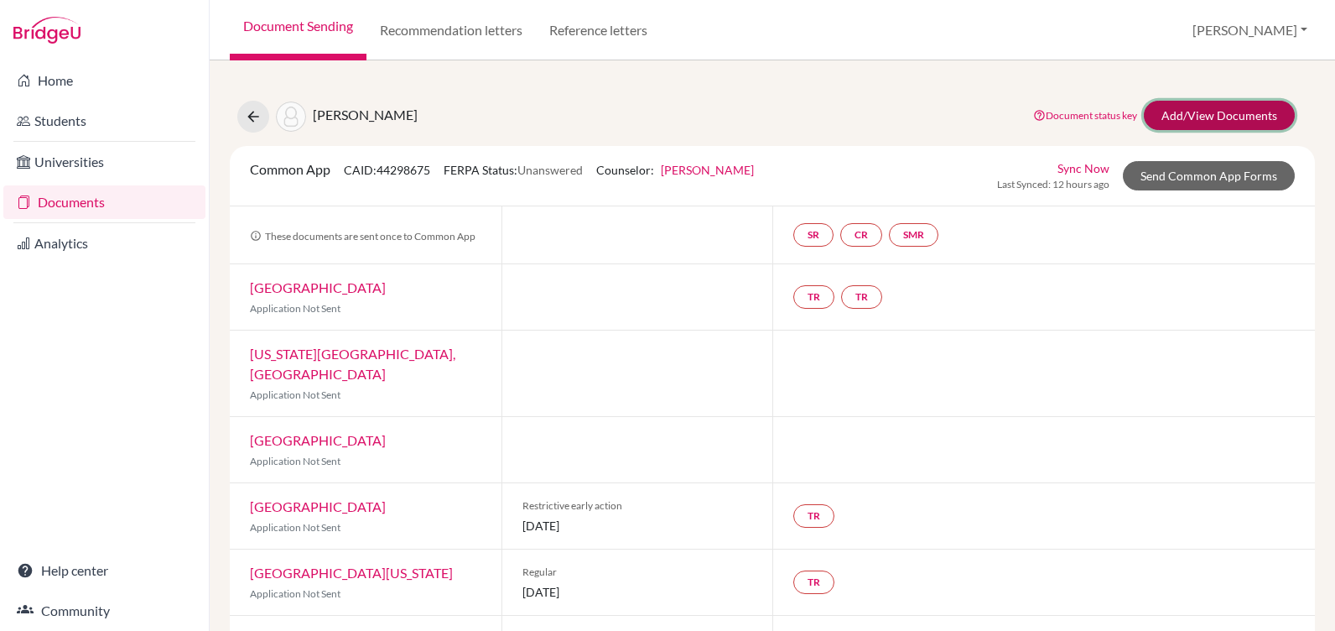
click at [1171, 113] on link "Add/View Documents" at bounding box center [1219, 115] width 151 height 29
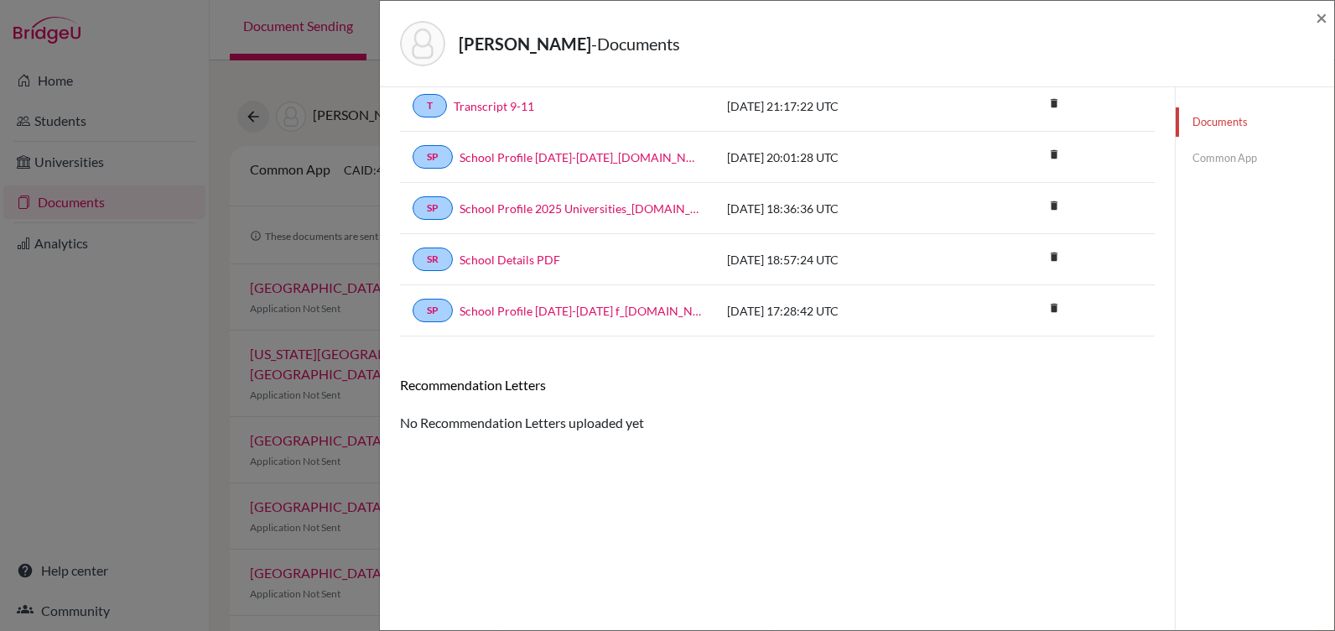
scroll to position [4, 0]
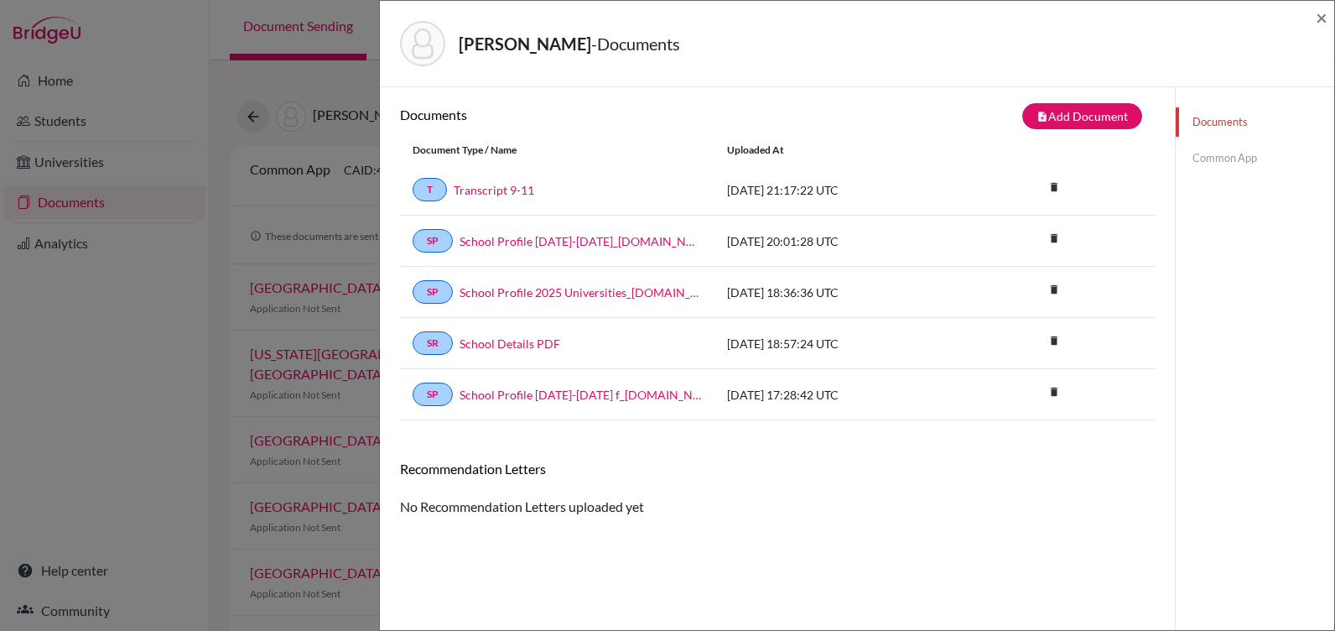
click at [1209, 160] on link "Common App" at bounding box center [1255, 157] width 159 height 29
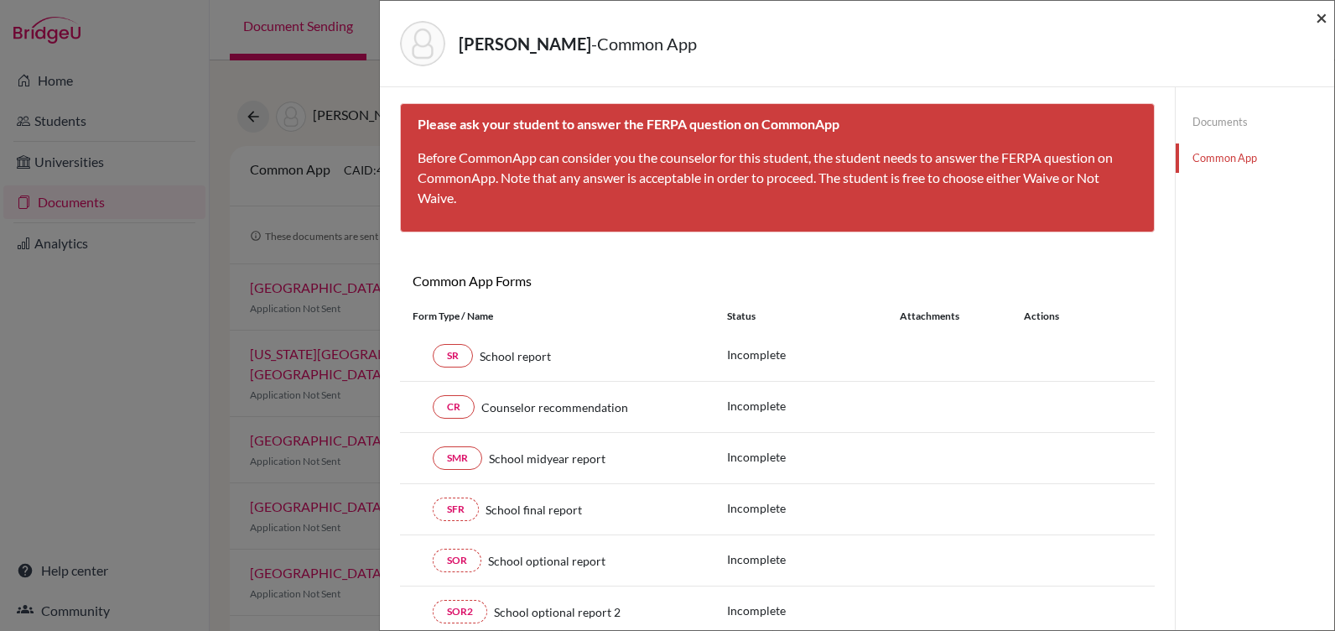
click at [1319, 17] on span "×" at bounding box center [1322, 17] width 12 height 24
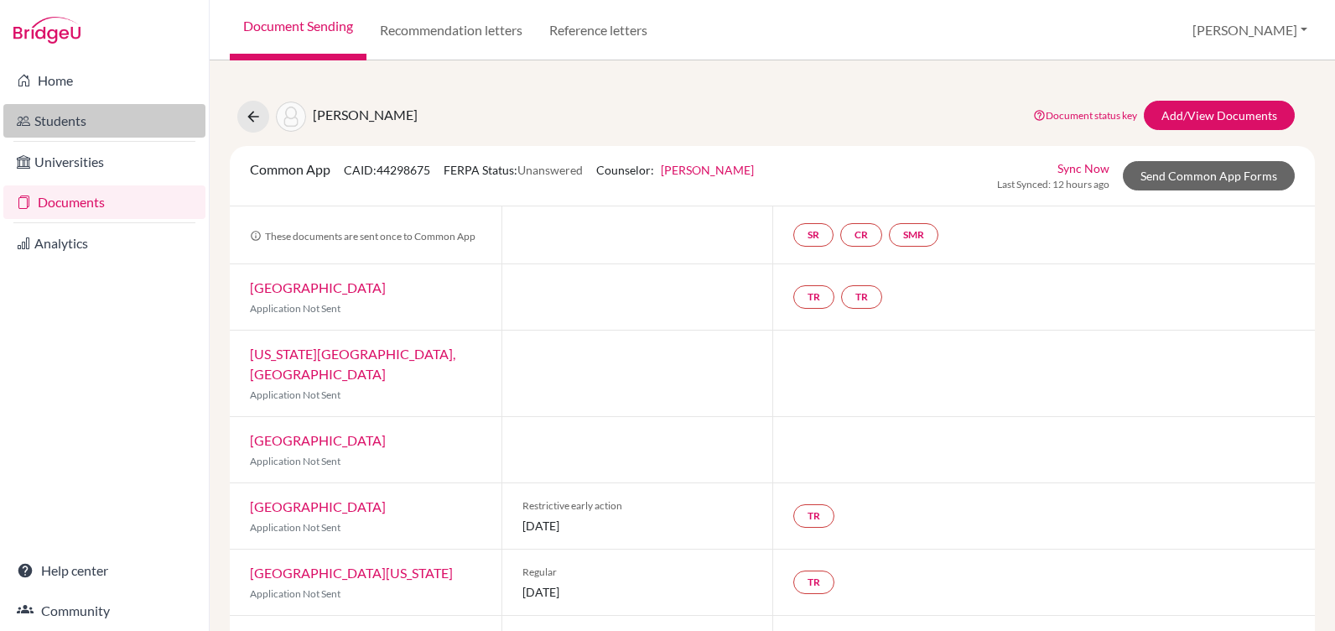
click at [60, 119] on link "Students" at bounding box center [104, 121] width 202 height 34
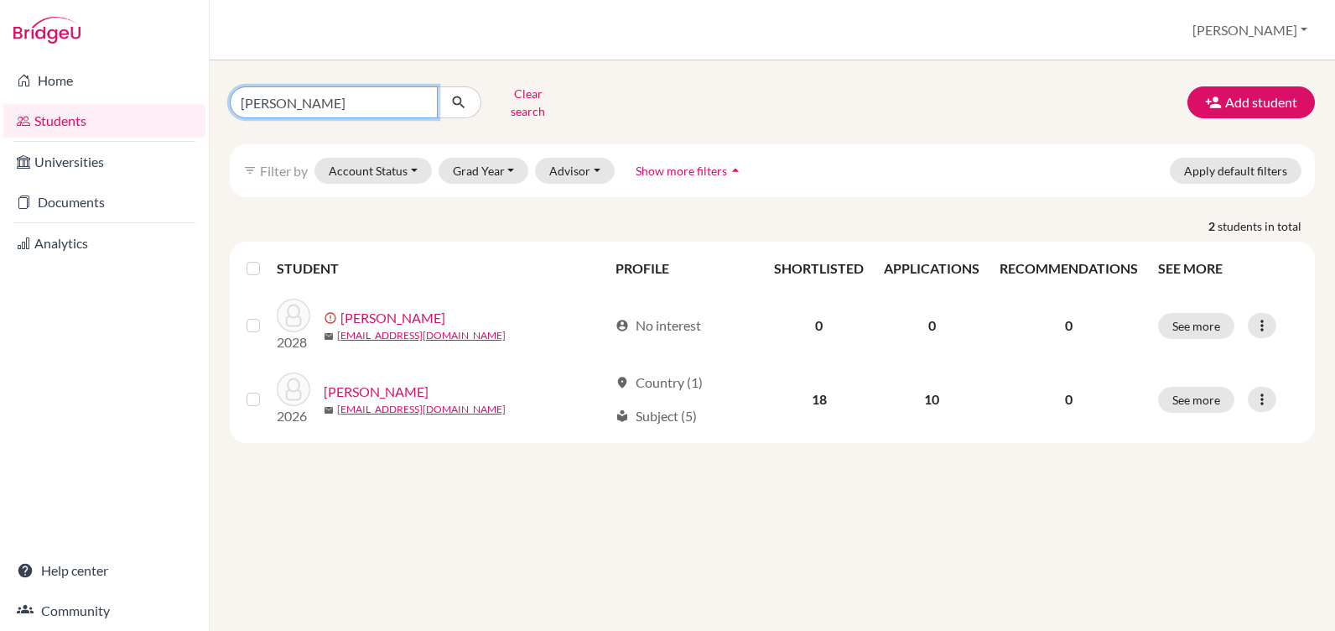
drag, startPoint x: 297, startPoint y: 100, endPoint x: 226, endPoint y: 96, distance: 70.5
click at [227, 97] on div "[PERSON_NAME] Clear search" at bounding box center [402, 103] width 370 height 44
type input "[PERSON_NAME]"
click at [456, 94] on icon "submit" at bounding box center [458, 102] width 17 height 17
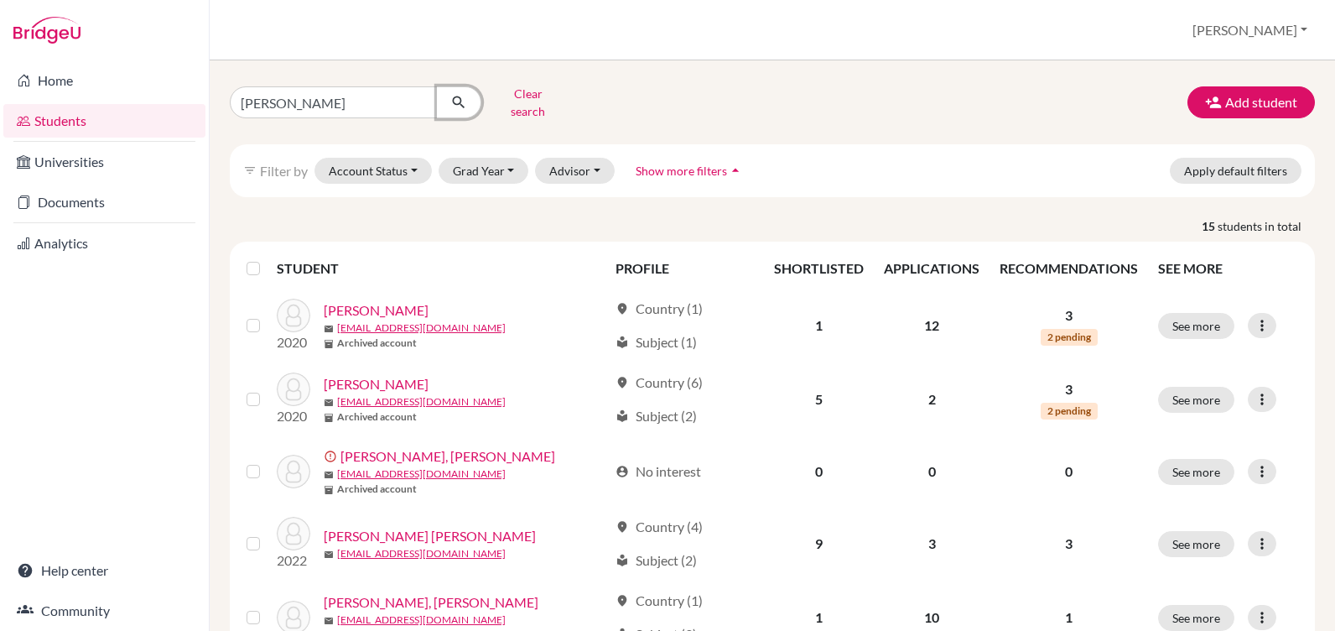
click at [458, 96] on icon "submit" at bounding box center [458, 102] width 17 height 17
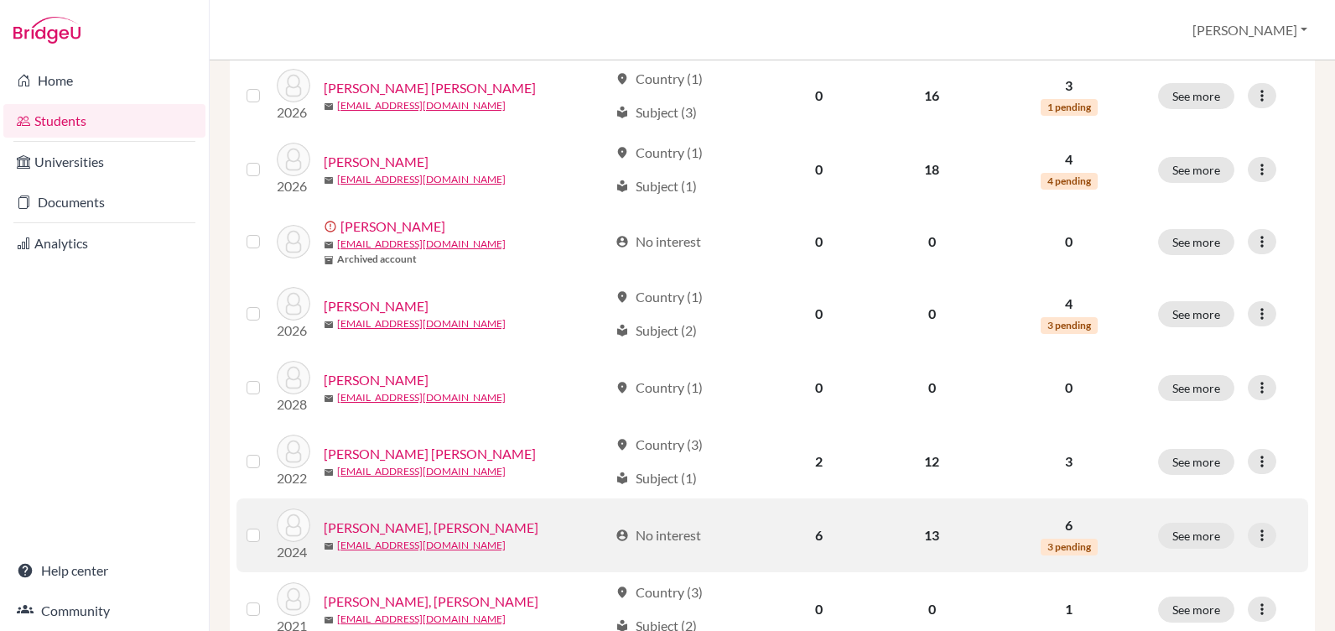
scroll to position [755, 0]
